Goal: Task Accomplishment & Management: Manage account settings

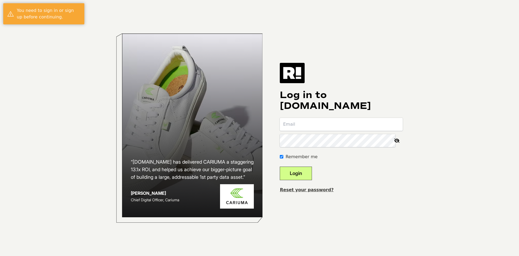
type input "[PERSON_NAME][EMAIL_ADDRESS][DOMAIN_NAME]"
click at [300, 168] on button "Login" at bounding box center [296, 173] width 32 height 14
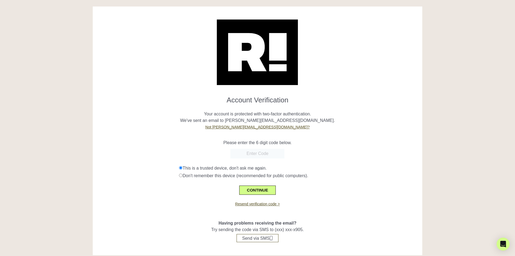
click at [263, 152] on input "text" at bounding box center [257, 154] width 54 height 10
paste input "535157"
type input "535157"
click at [255, 187] on button "CONTINUE" at bounding box center [257, 189] width 36 height 9
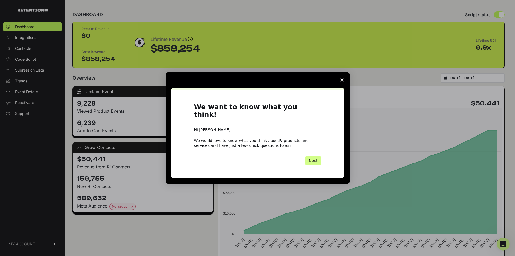
click at [339, 81] on span "Close survey" at bounding box center [342, 79] width 15 height 15
